Goal: Navigation & Orientation: Go to known website

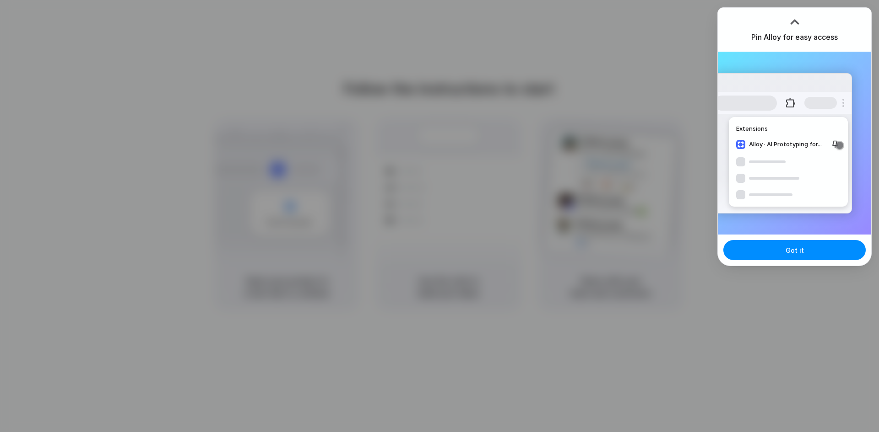
click at [809, 239] on div "Got it" at bounding box center [793, 250] width 153 height 31
click at [812, 252] on button "Got it" at bounding box center [794, 250] width 142 height 20
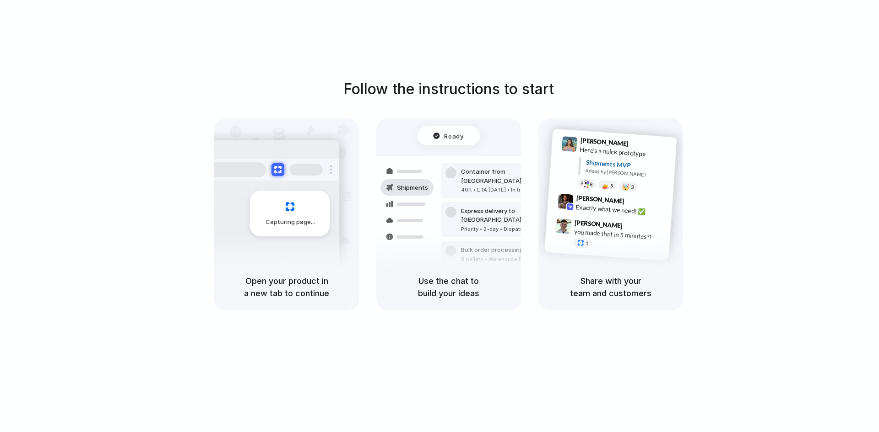
click at [330, 261] on div "Capturing page" at bounding box center [270, 210] width 138 height 140
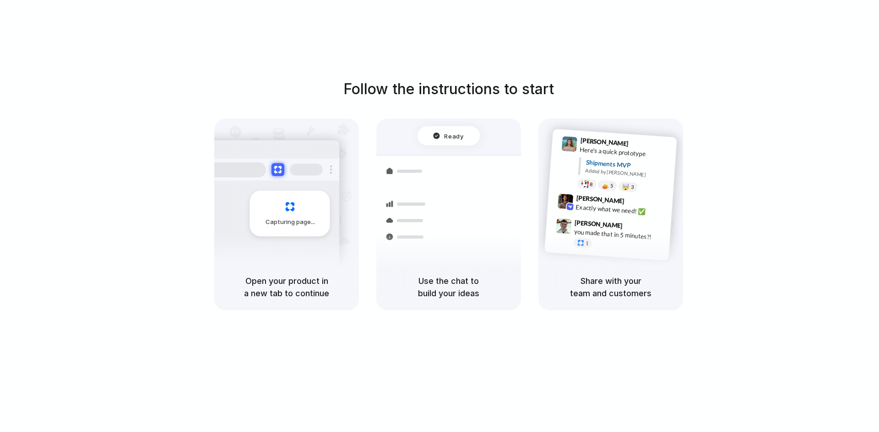
click at [312, 211] on div "Capturing page" at bounding box center [290, 214] width 80 height 46
click at [439, 216] on div at bounding box center [439, 216] width 0 height 0
